Goal: Task Accomplishment & Management: Manage account settings

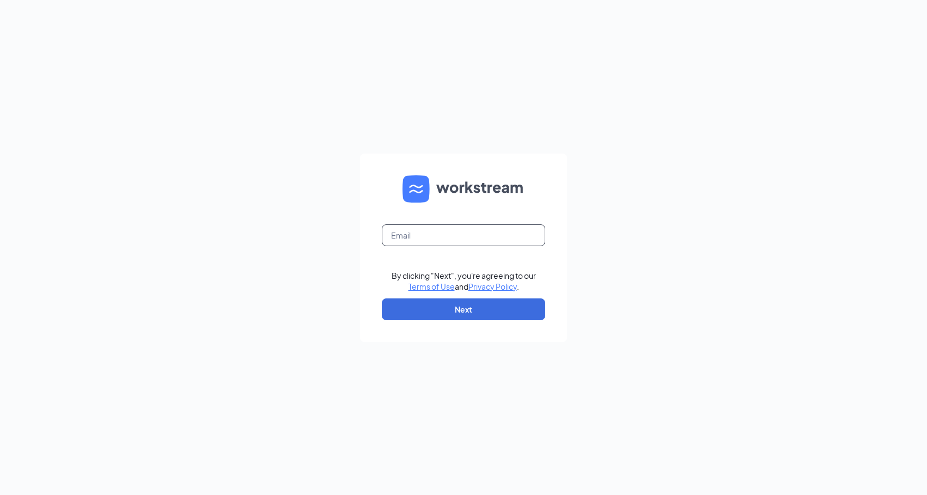
click at [407, 237] on input "text" at bounding box center [463, 235] width 163 height 22
type input "culverstodddrive@gmail.com"
click at [472, 319] on button "Next" at bounding box center [463, 309] width 163 height 22
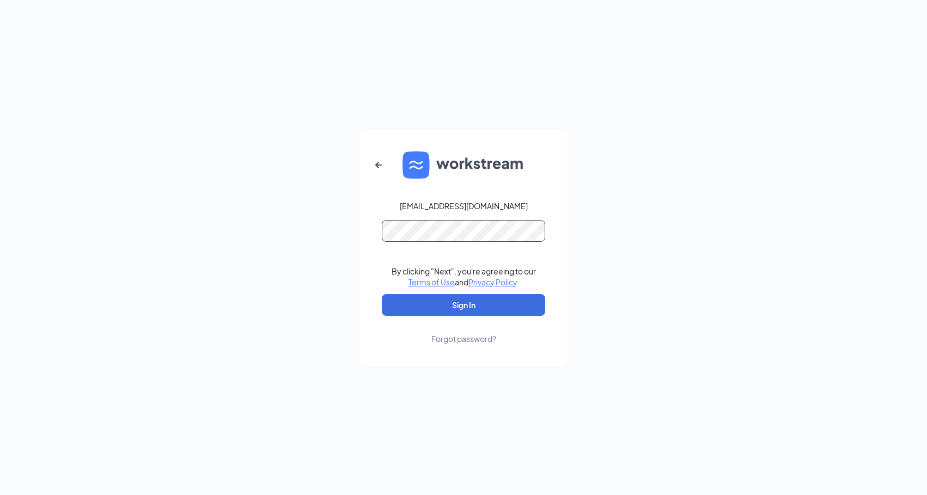
click at [382, 294] on button "Sign In" at bounding box center [463, 305] width 163 height 22
click at [503, 306] on button "Sign In" at bounding box center [463, 305] width 163 height 22
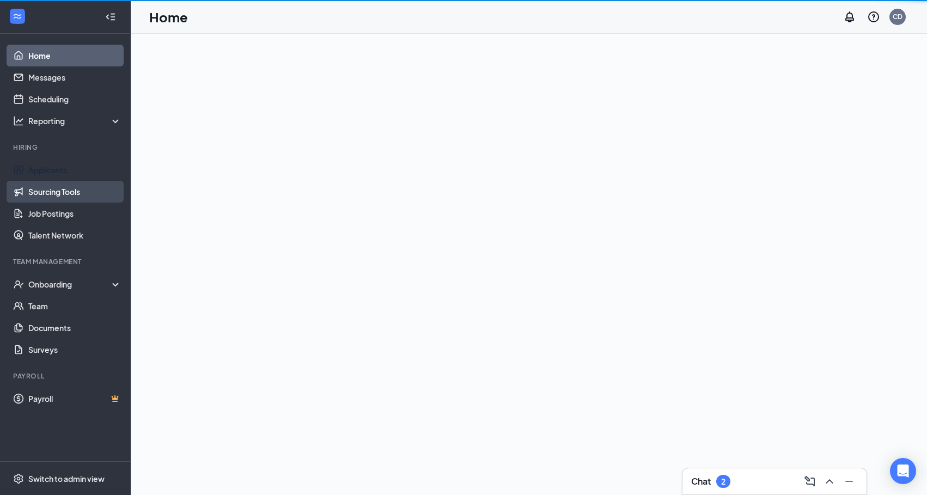
click at [59, 168] on link "Applicants" at bounding box center [74, 170] width 93 height 22
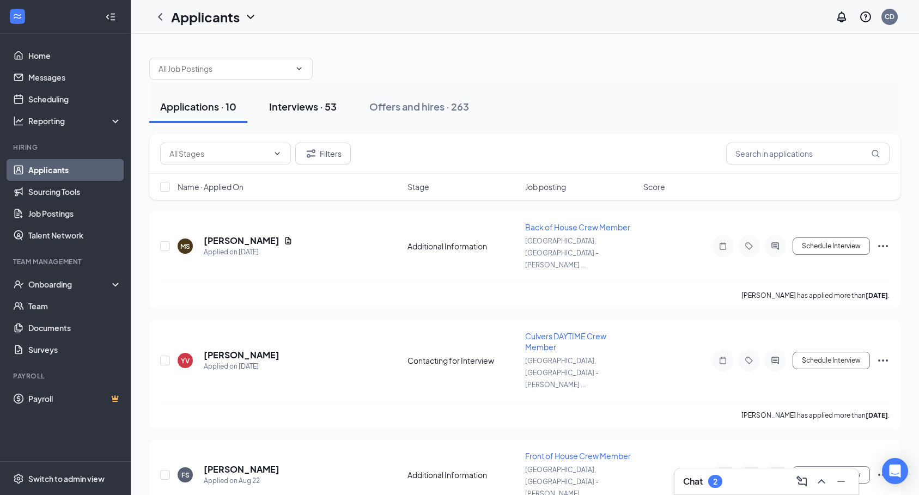
click at [315, 113] on div "Interviews · 53" at bounding box center [303, 107] width 68 height 14
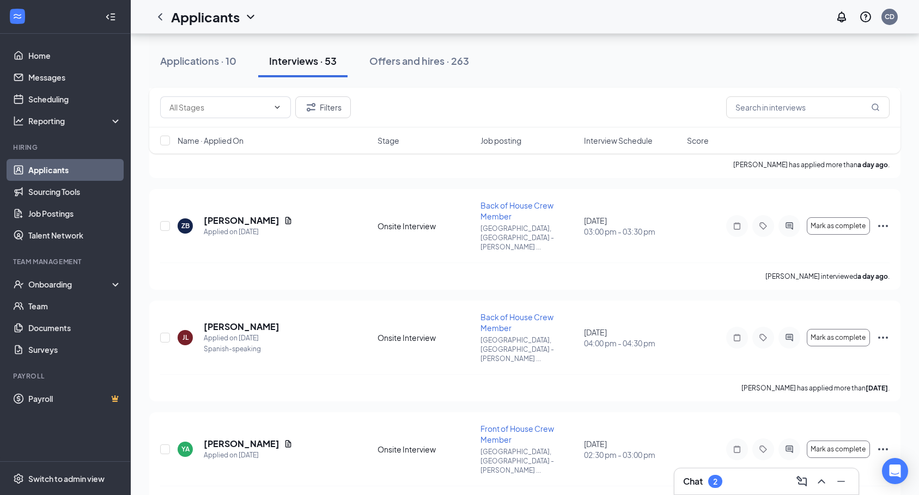
scroll to position [145, 0]
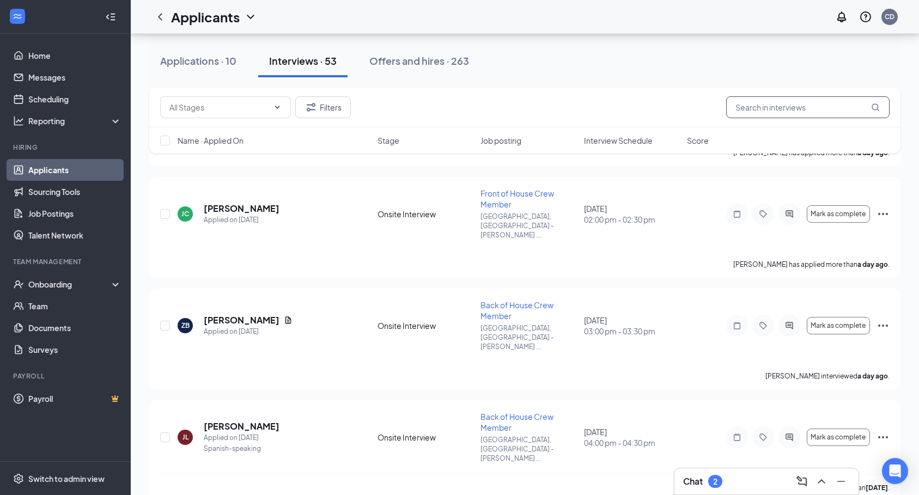
click at [765, 109] on input "text" at bounding box center [807, 107] width 163 height 22
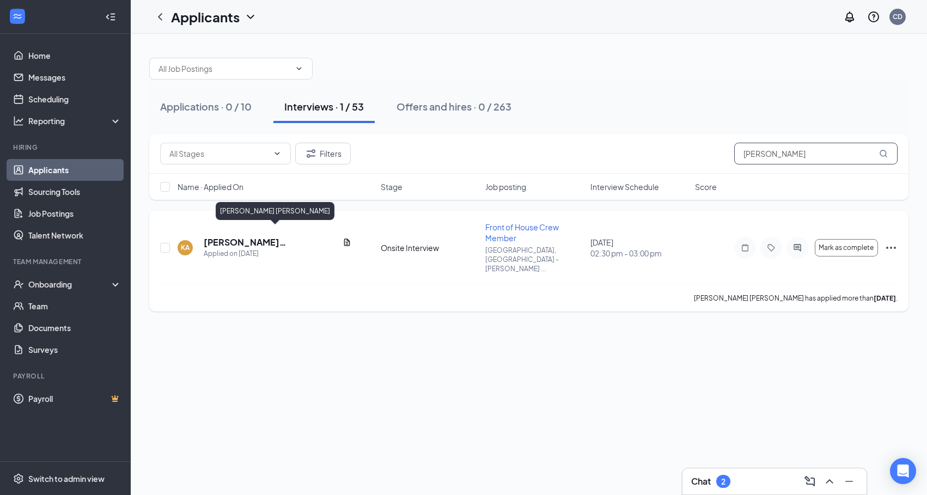
type input "[PERSON_NAME]"
click at [262, 236] on h5 "[PERSON_NAME] [PERSON_NAME]" at bounding box center [271, 242] width 135 height 12
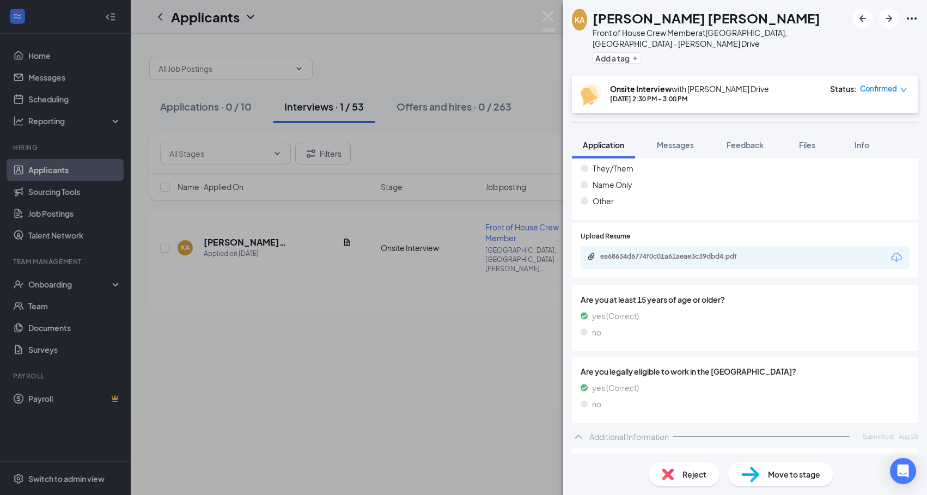
scroll to position [309, 0]
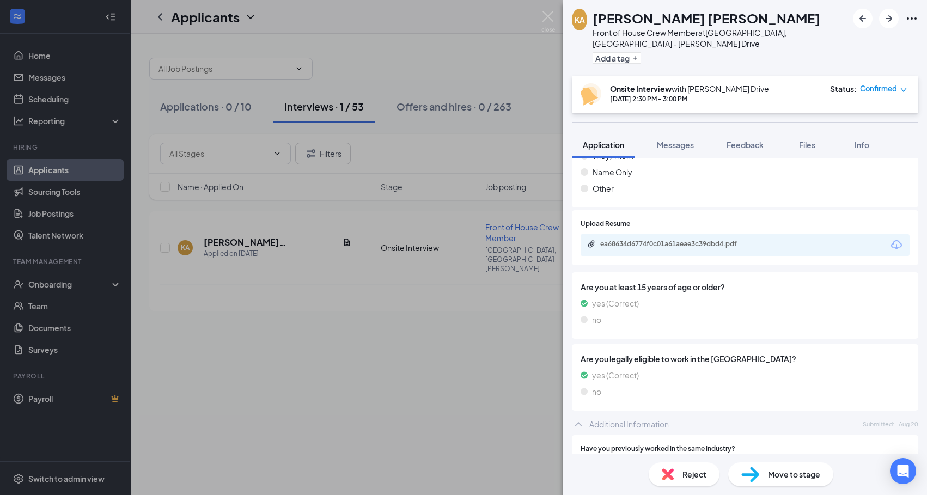
click at [790, 478] on span "Move to stage" at bounding box center [794, 474] width 52 height 12
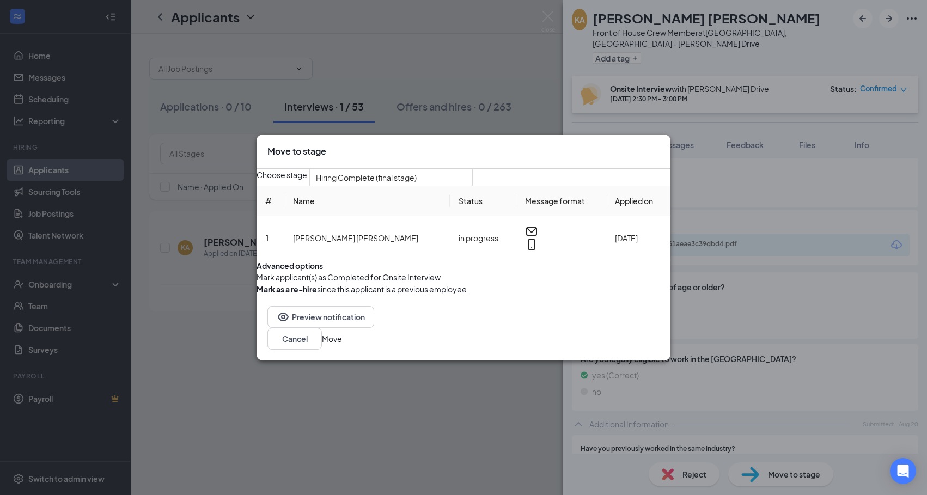
click at [342, 345] on button "Move" at bounding box center [332, 339] width 20 height 12
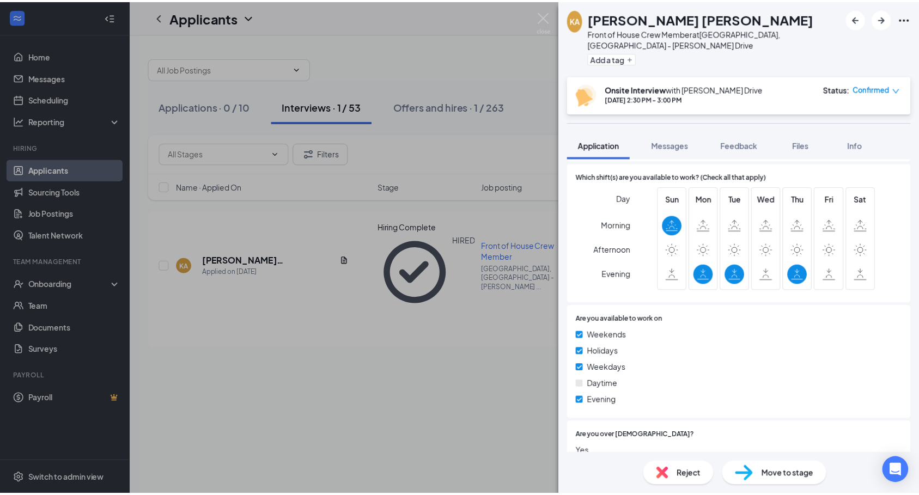
scroll to position [687, 0]
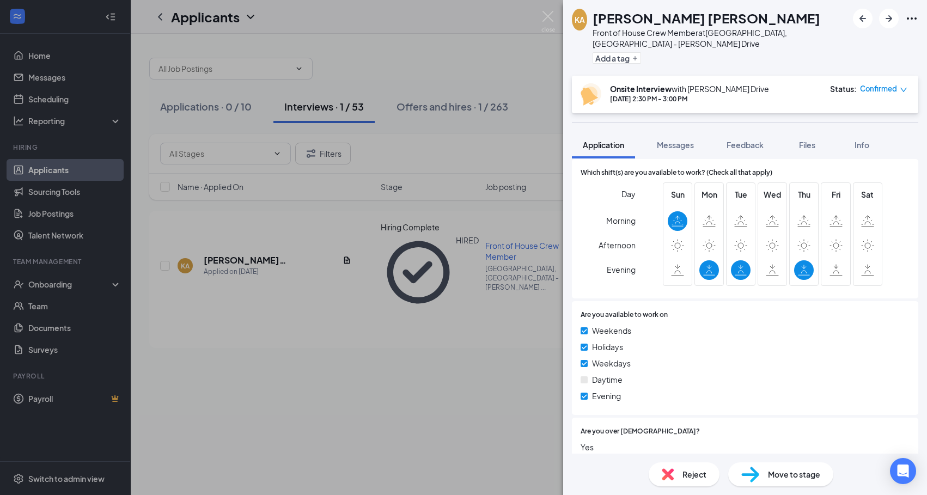
click at [396, 355] on div "KA [PERSON_NAME] [PERSON_NAME] Front of House Crew Member at [GEOGRAPHIC_DATA],…" at bounding box center [463, 247] width 927 height 495
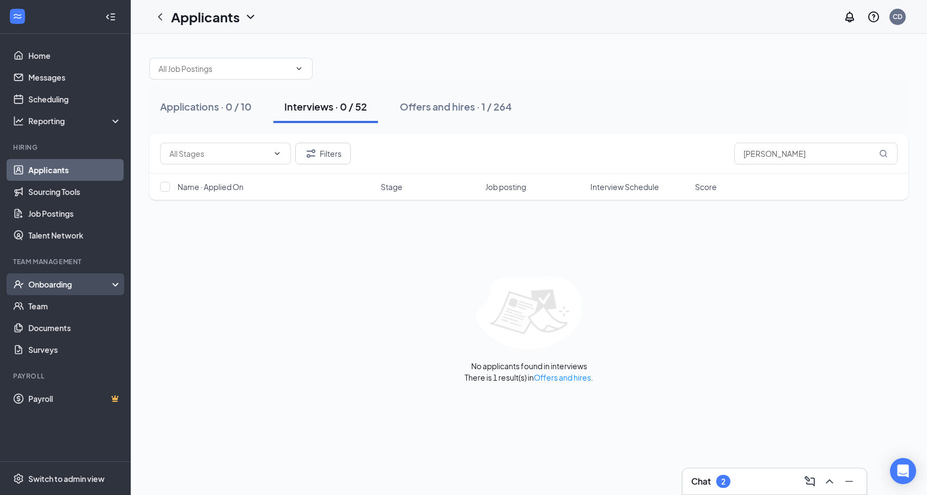
click at [49, 288] on div "Onboarding" at bounding box center [70, 284] width 84 height 11
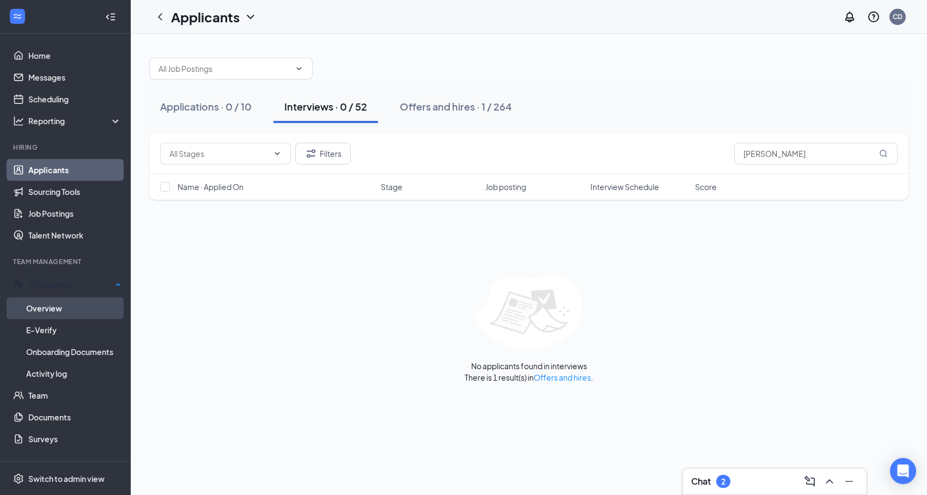
click at [54, 307] on link "Overview" at bounding box center [73, 308] width 95 height 22
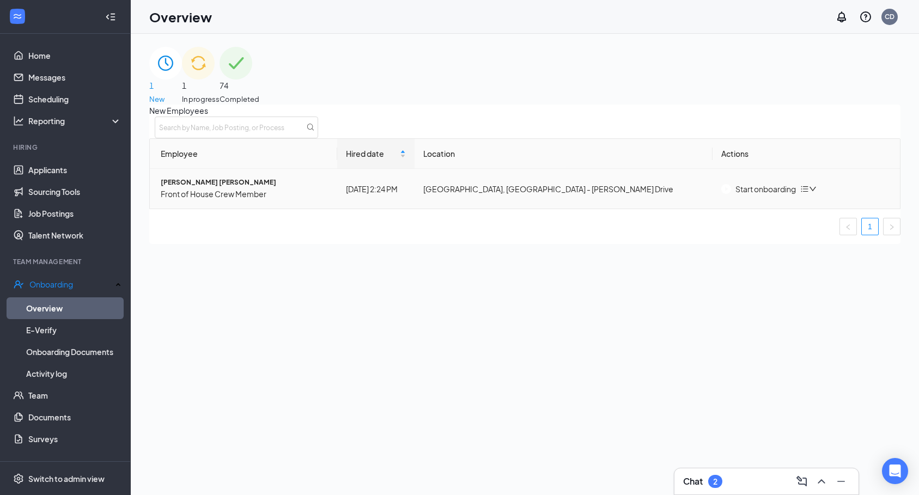
click at [237, 200] on span "Front of House Crew Member" at bounding box center [245, 194] width 168 height 12
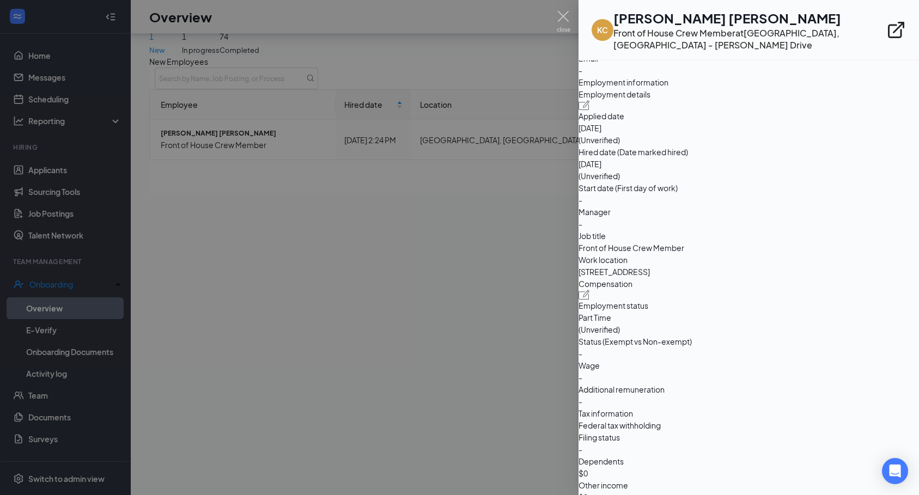
scroll to position [406, 0]
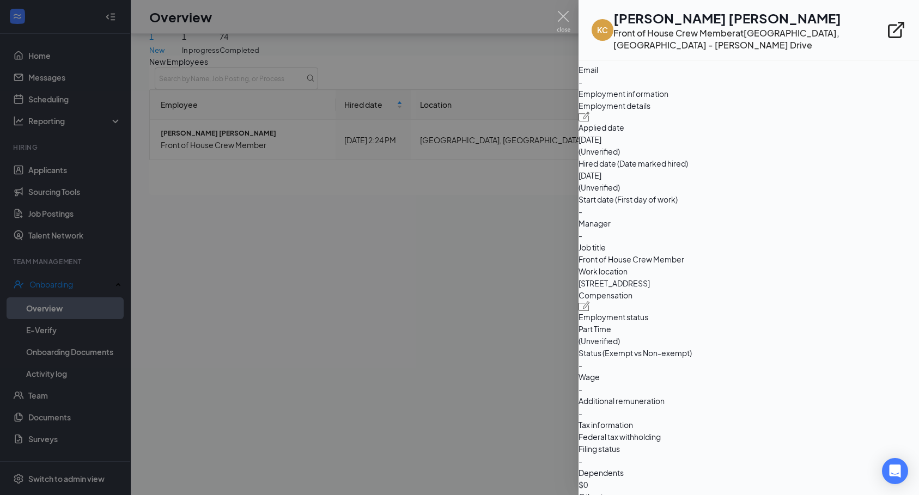
click at [590, 121] on img at bounding box center [583, 117] width 11 height 10
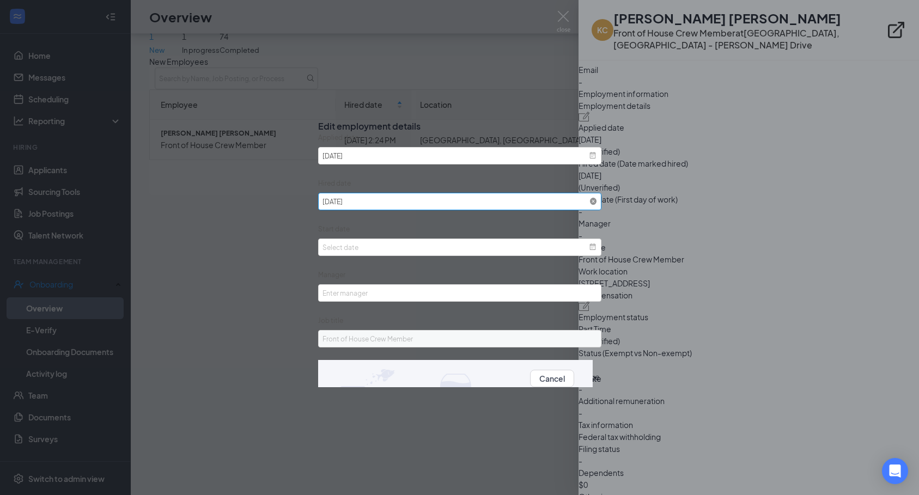
click at [589, 205] on icon at bounding box center [593, 202] width 8 height 8
click at [574, 384] on button "Update" at bounding box center [587, 378] width 27 height 12
click at [555, 402] on div "Edit employment details Applied date [DATE] Hired date Start date Manager Job t…" at bounding box center [459, 247] width 919 height 495
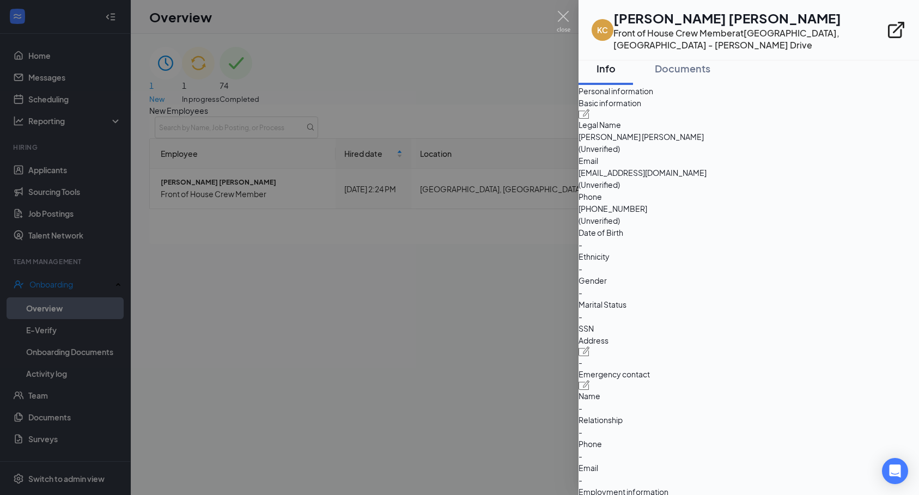
scroll to position [0, 0]
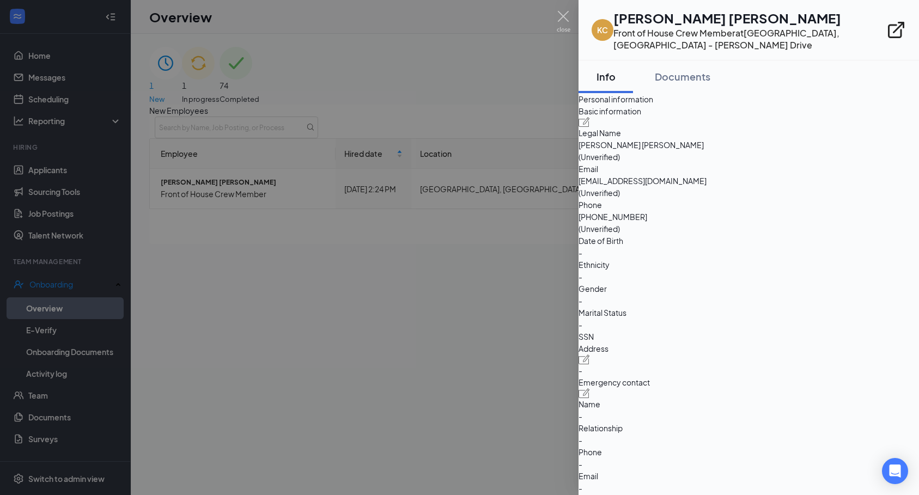
click at [417, 326] on div at bounding box center [459, 247] width 919 height 495
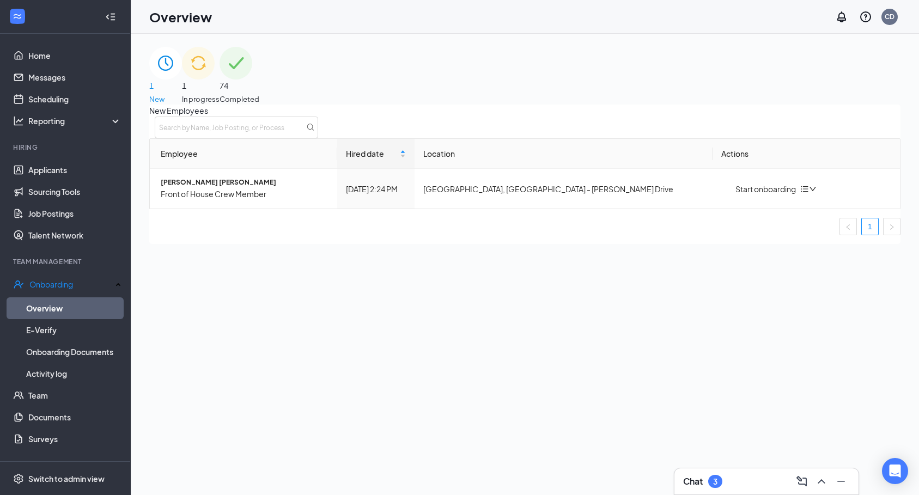
click at [443, 244] on div "New Employees Employee Hired date Location Actions [PERSON_NAME] [PERSON_NAME] …" at bounding box center [524, 174] width 751 height 139
click at [823, 482] on icon "ChevronUp" at bounding box center [820, 481] width 7 height 4
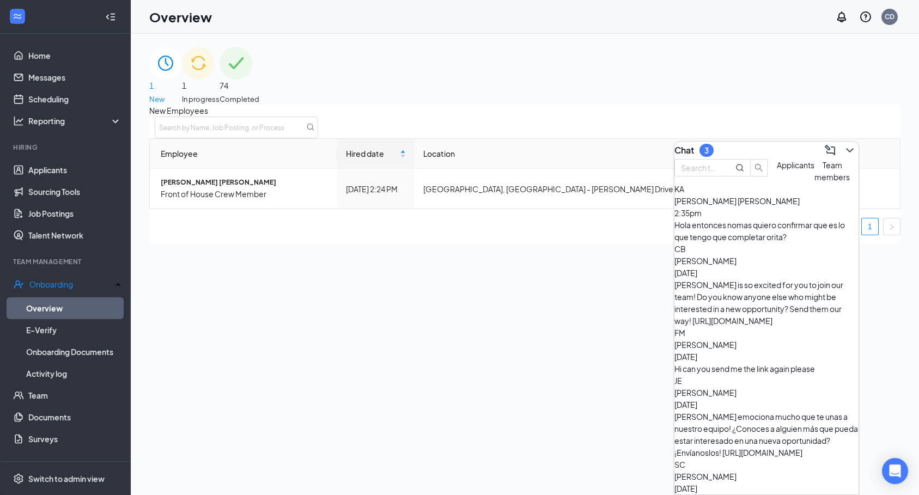
click at [810, 243] on div "Hola entonces nomas quiero confirmar que es lo que tengo que completar orita?" at bounding box center [766, 231] width 184 height 24
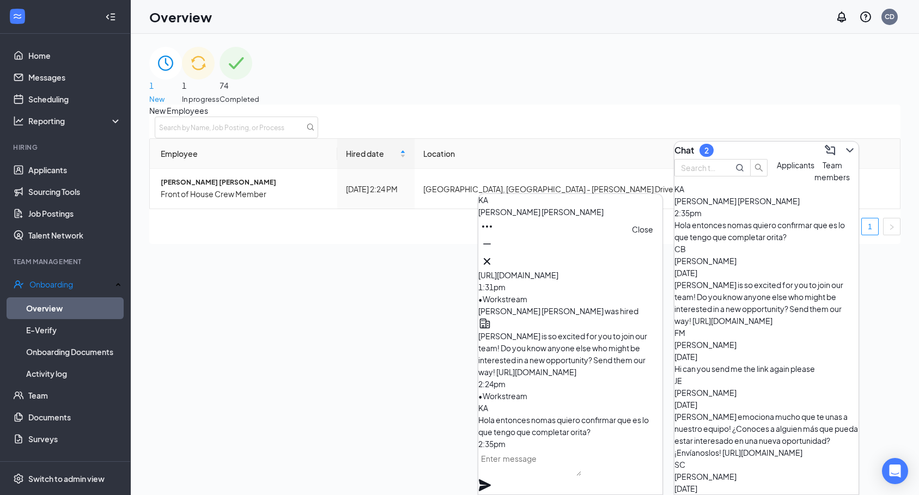
click at [493, 257] on icon "Cross" at bounding box center [486, 261] width 13 height 13
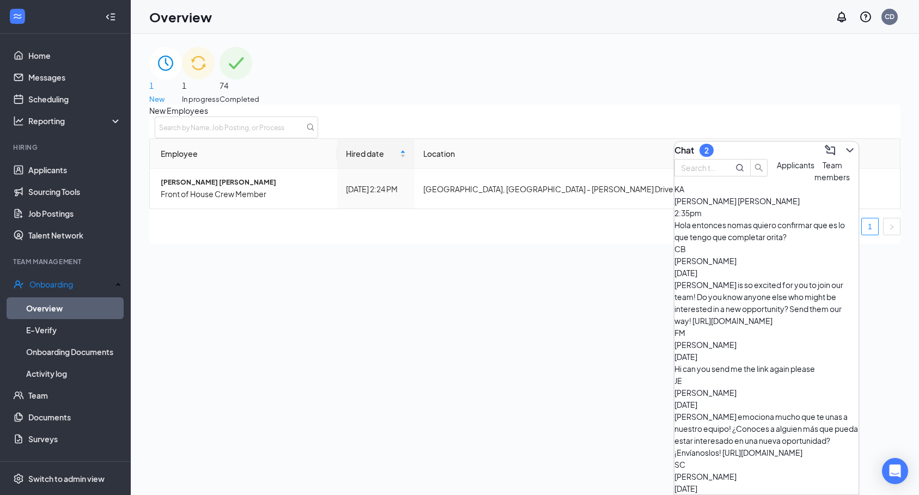
click at [541, 244] on div "New Employees Employee Hired date Location Actions [PERSON_NAME] [PERSON_NAME] …" at bounding box center [524, 174] width 751 height 139
click at [595, 244] on div "New Employees Employee Hired date Location Actions [PERSON_NAME] [PERSON_NAME] …" at bounding box center [524, 174] width 751 height 139
drag, startPoint x: 752, startPoint y: 241, endPoint x: 480, endPoint y: 319, distance: 282.7
click at [480, 244] on div "New Employees Employee Hired date Location Actions [PERSON_NAME] [PERSON_NAME] …" at bounding box center [524, 174] width 751 height 139
click at [843, 149] on icon "ChevronDown" at bounding box center [849, 150] width 13 height 13
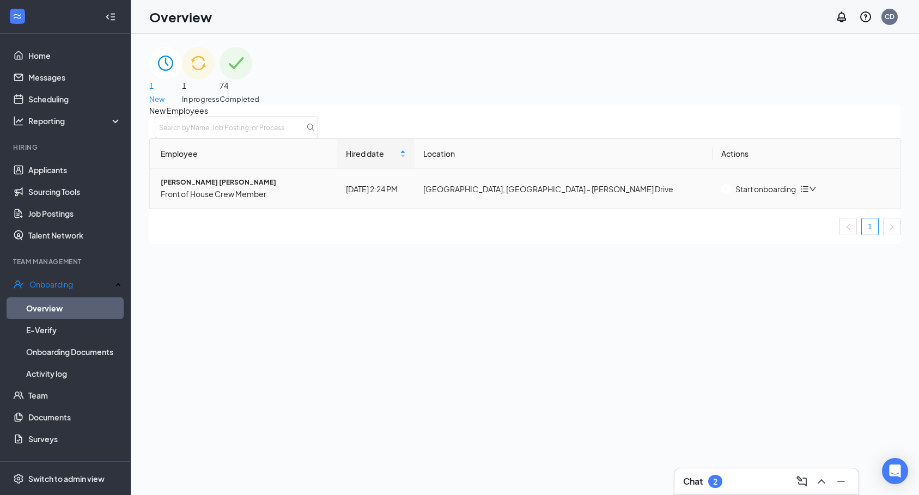
click at [816, 193] on icon "down" at bounding box center [813, 189] width 8 height 8
click at [752, 244] on div "New Employees Employee Hired date Location Actions [PERSON_NAME] [PERSON_NAME] …" at bounding box center [524, 174] width 751 height 139
drag, startPoint x: 828, startPoint y: 202, endPoint x: 824, endPoint y: 209, distance: 8.0
click at [816, 193] on icon "down" at bounding box center [813, 189] width 8 height 8
click at [762, 226] on div "Remove from onboarding" at bounding box center [753, 221] width 93 height 12
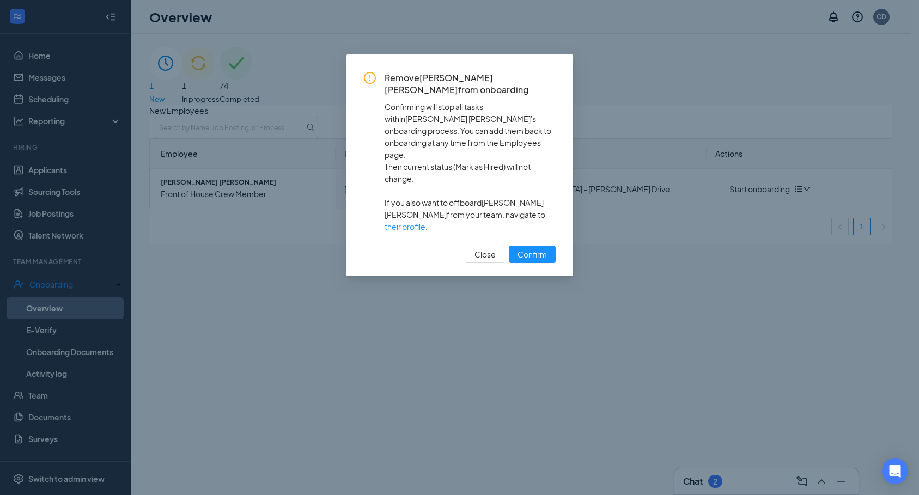
click at [559, 326] on div "Remove [PERSON_NAME] [PERSON_NAME] from onboarding Confirming will stop all tas…" at bounding box center [459, 247] width 919 height 495
click at [487, 248] on span "Close" at bounding box center [484, 254] width 21 height 12
